Goal: Task Accomplishment & Management: Complete application form

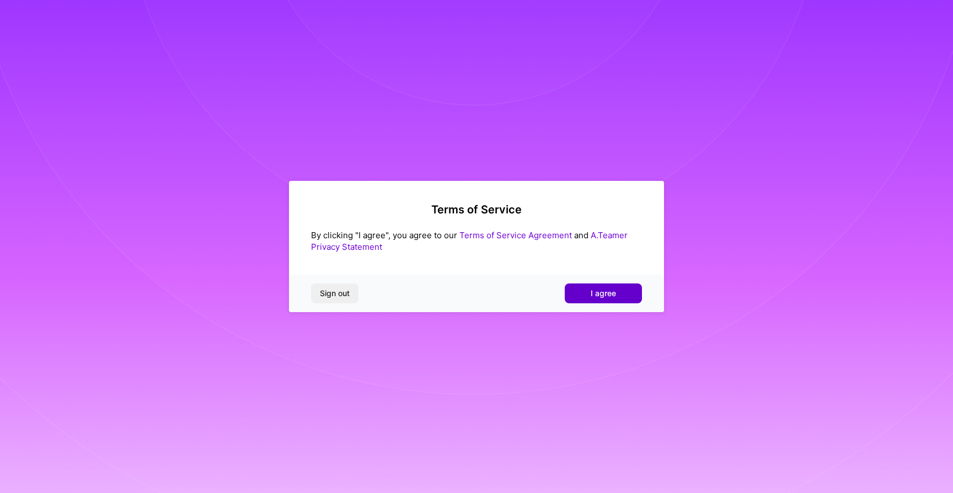
click at [577, 288] on button "I agree" at bounding box center [603, 293] width 77 height 20
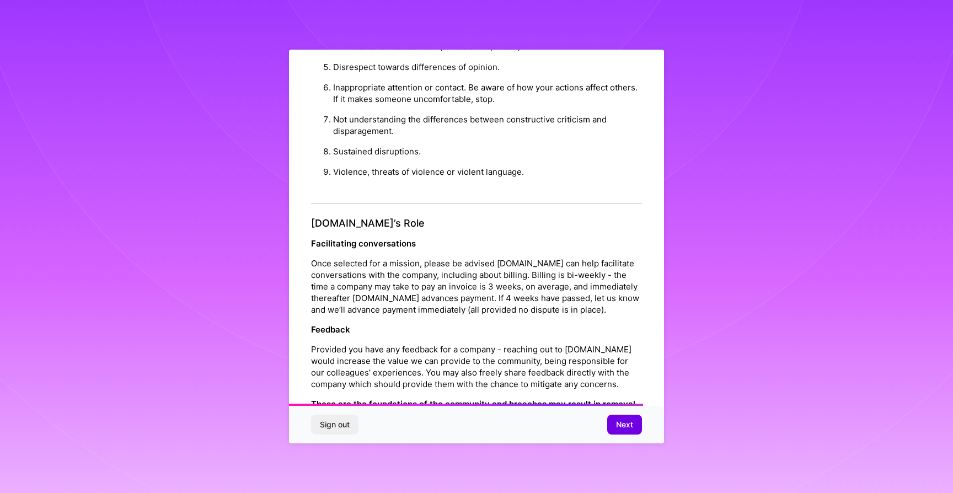
scroll to position [1124, 0]
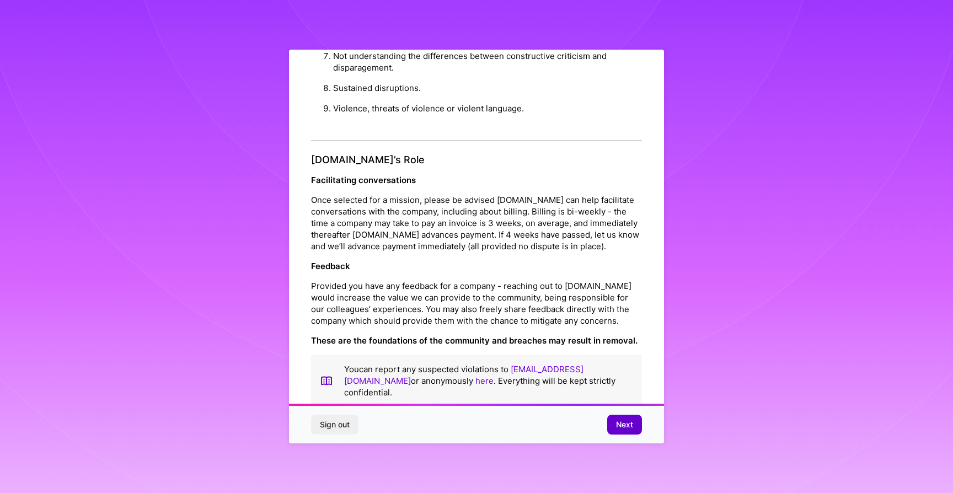
click at [622, 424] on span "Next" at bounding box center [624, 424] width 17 height 11
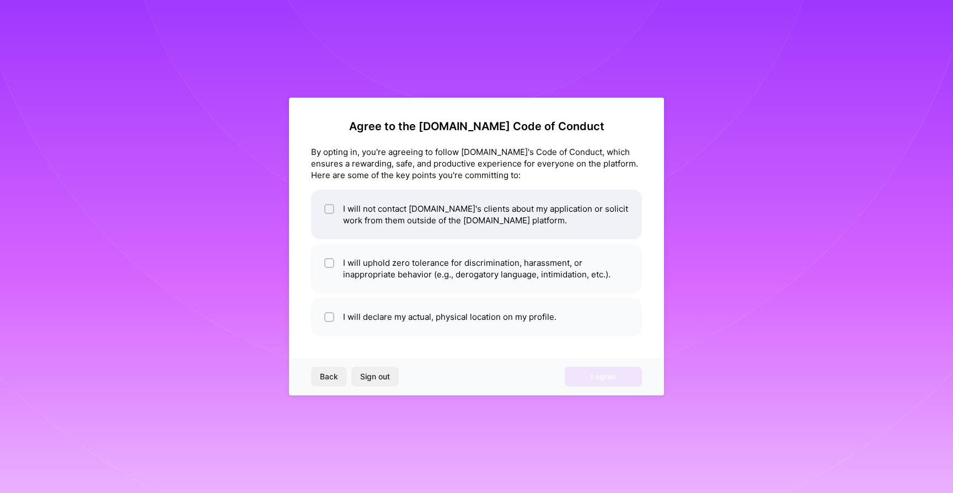
click at [324, 210] on div at bounding box center [329, 209] width 10 height 10
checkbox input "true"
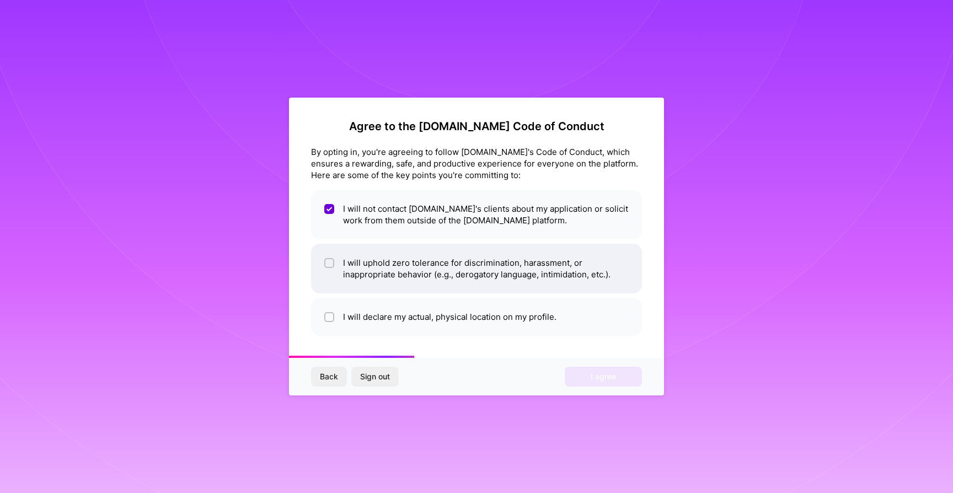
click at [325, 264] on div at bounding box center [329, 263] width 10 height 10
checkbox input "true"
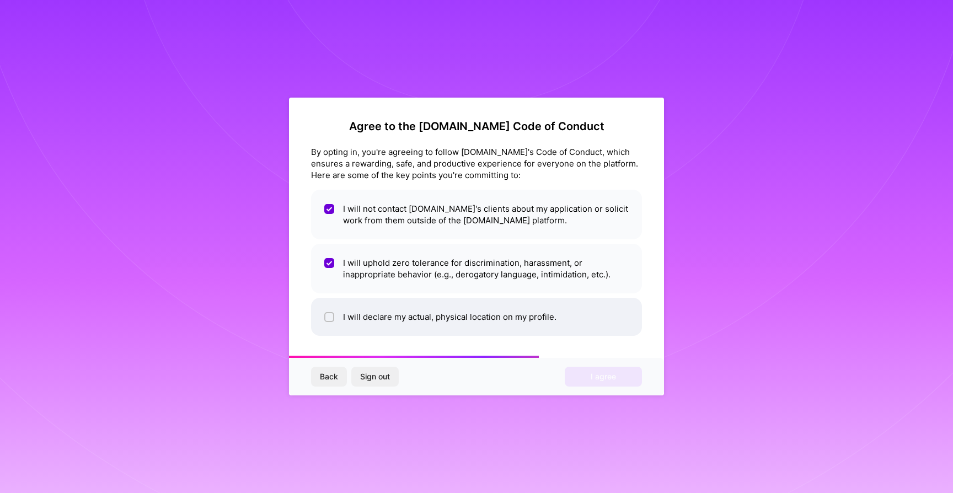
click at [327, 317] on input "checkbox" at bounding box center [331, 318] width 8 height 8
checkbox input "true"
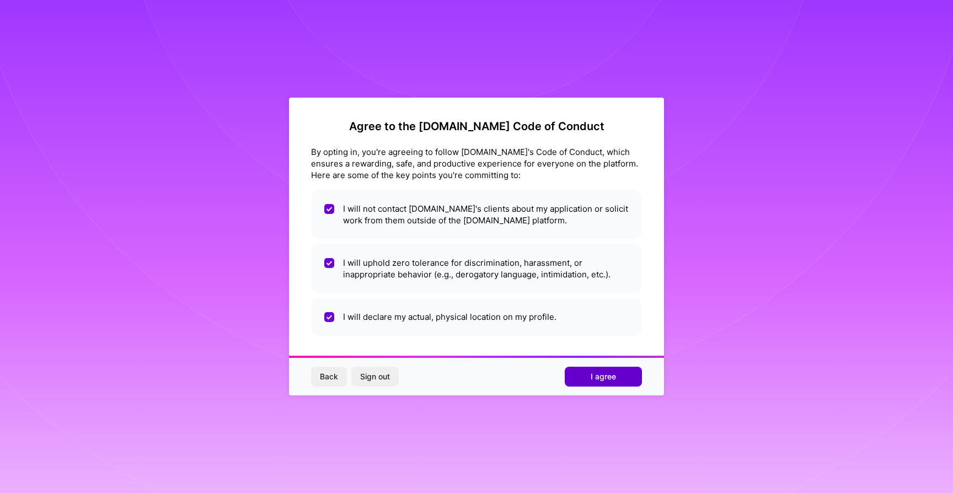
click at [594, 373] on span "I agree" at bounding box center [603, 376] width 25 height 11
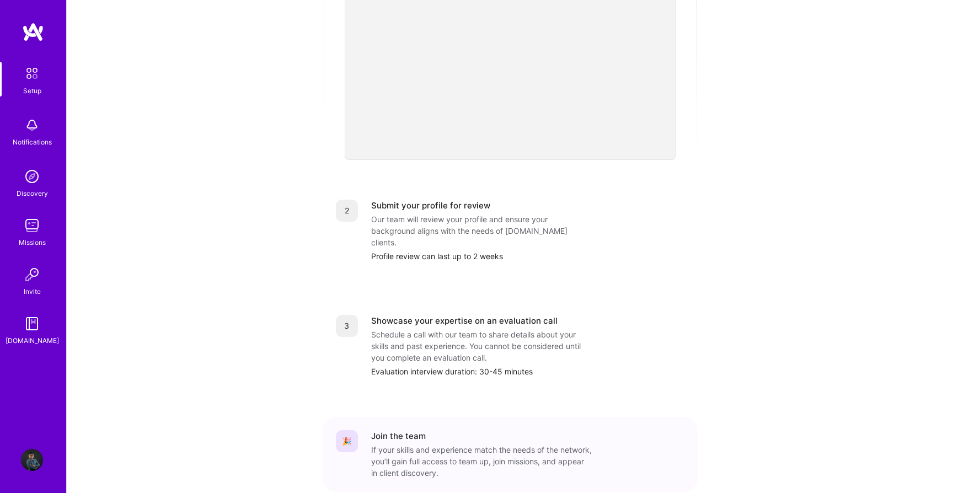
scroll to position [345, 0]
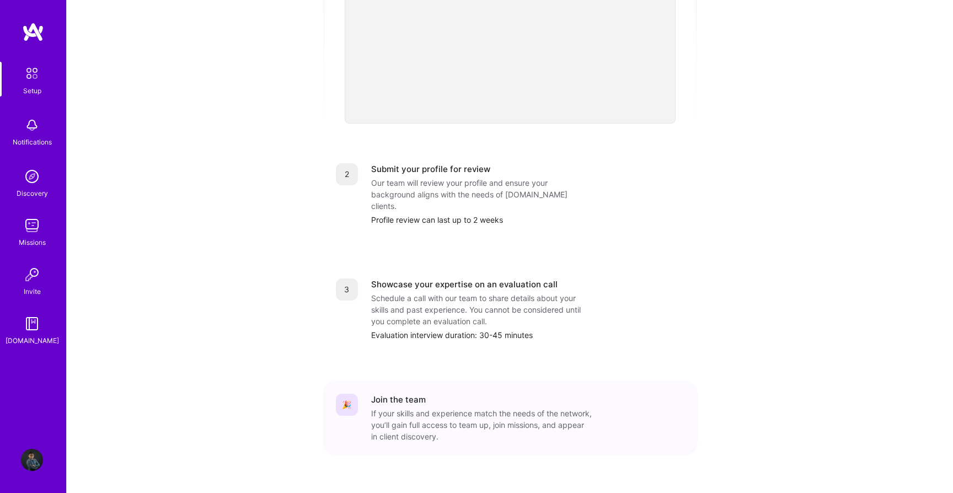
click at [550, 333] on div "1 Build a stellar profile to stand out Complete profile Ensure your profile ful…" at bounding box center [510, 148] width 375 height 657
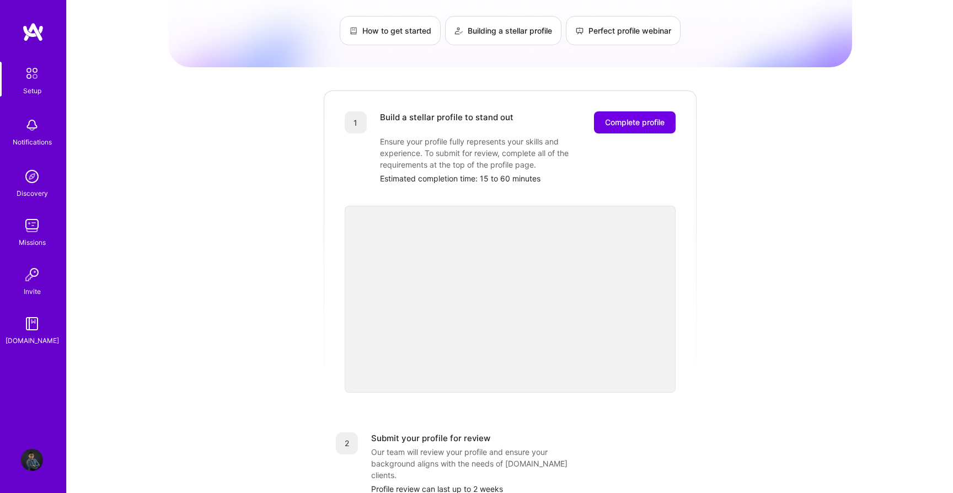
scroll to position [0, 0]
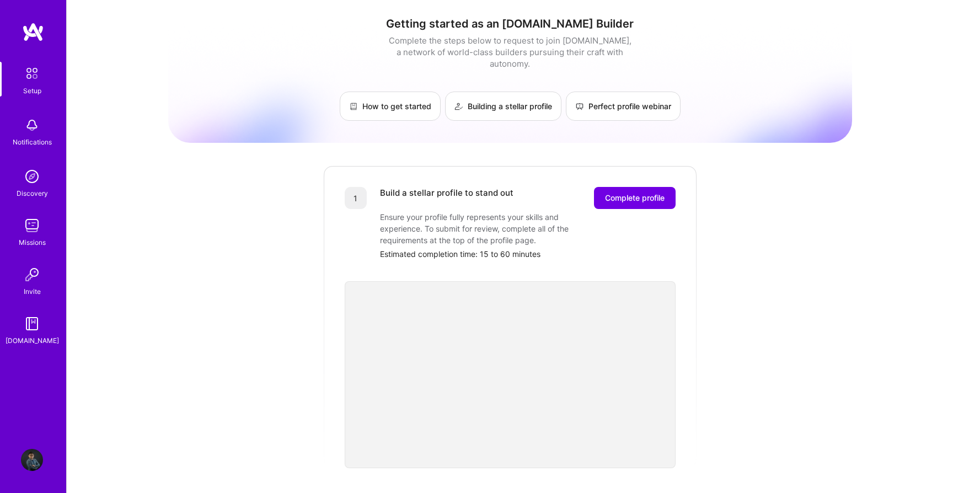
click at [322, 293] on div "Getting started as an [DOMAIN_NAME] Builder Complete the steps below to request…" at bounding box center [510, 430] width 684 height 845
